Goal: Information Seeking & Learning: Learn about a topic

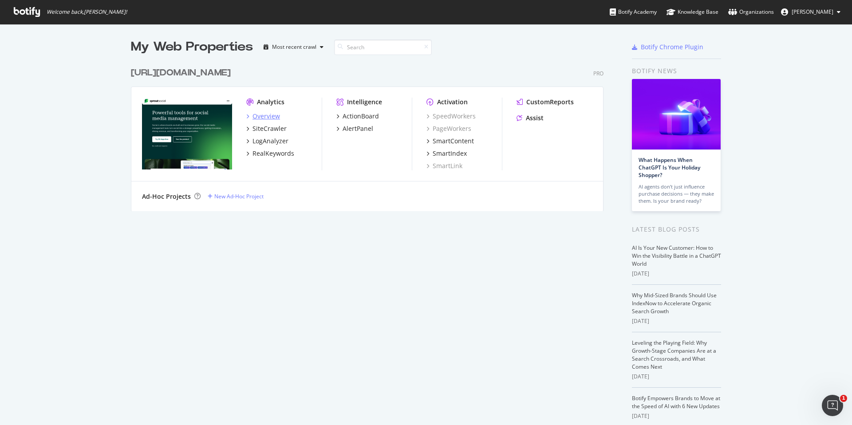
click at [263, 111] on div "Analytics Overview SiteCrawler LogAnalyzer RealKeywords" at bounding box center [283, 134] width 75 height 73
click at [261, 115] on div "Overview" at bounding box center [265, 116] width 27 height 9
